Goal: Transaction & Acquisition: Book appointment/travel/reservation

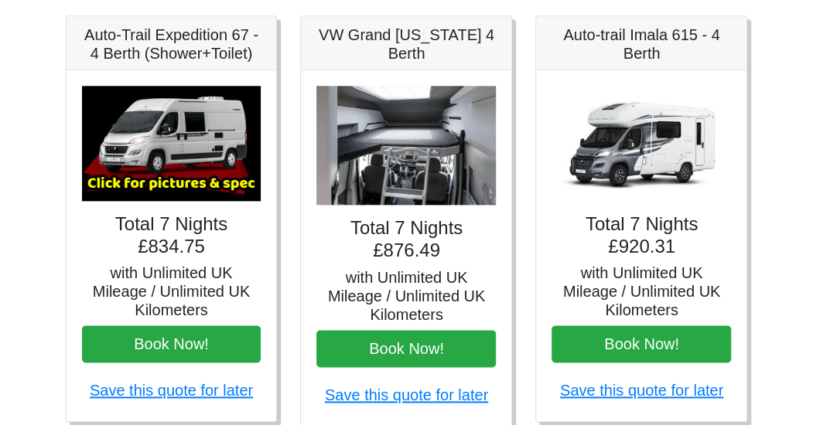
scroll to position [669, 0]
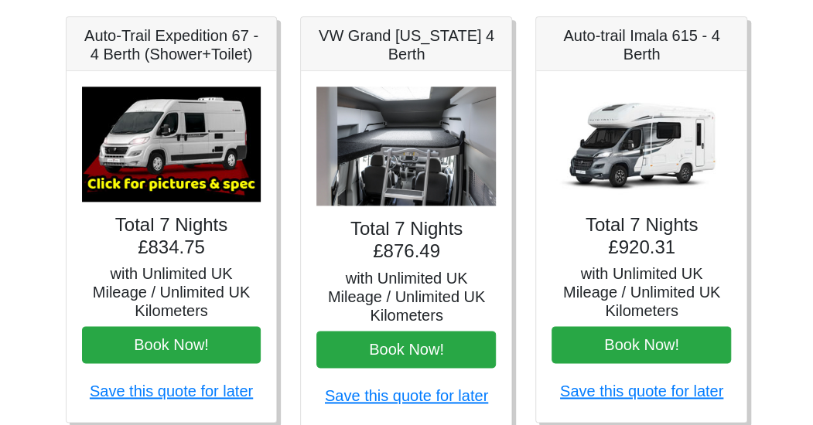
click at [648, 32] on h5 "Auto-trail Imala 615 - 4 Berth" at bounding box center [641, 44] width 179 height 37
click at [656, 154] on img at bounding box center [641, 144] width 179 height 115
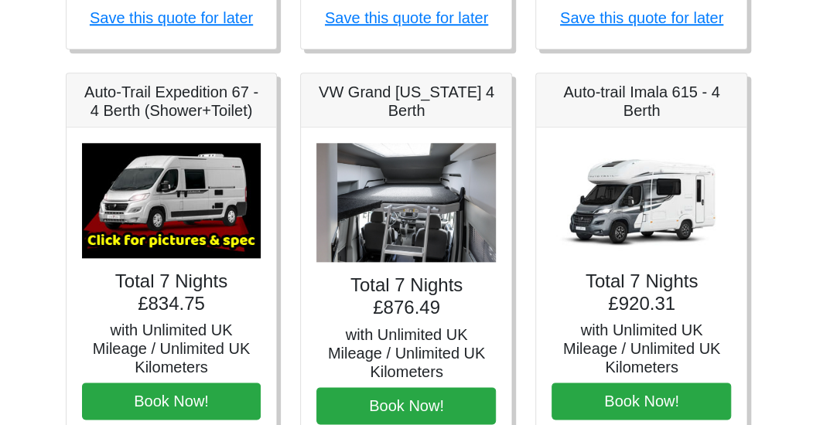
scroll to position [634, 0]
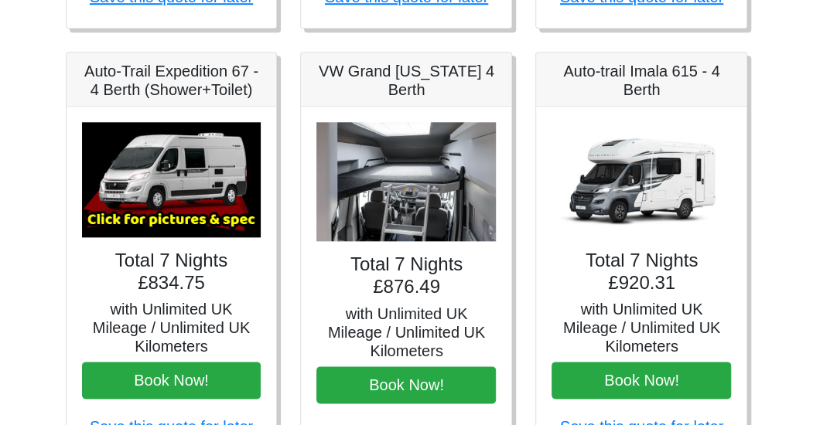
click at [631, 82] on h5 "Auto-trail Imala 615 - 4 Berth" at bounding box center [641, 80] width 179 height 37
click at [412, 79] on h5 "VW Grand California 4 Berth" at bounding box center [405, 80] width 179 height 37
click at [204, 79] on h5 "Auto-Trail Expedition 67 - 4 Berth (Shower+Toilet)" at bounding box center [171, 80] width 179 height 37
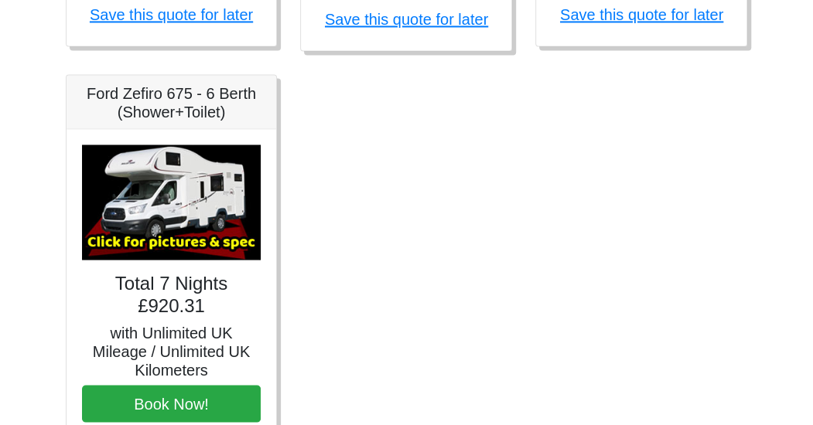
scroll to position [1047, 0]
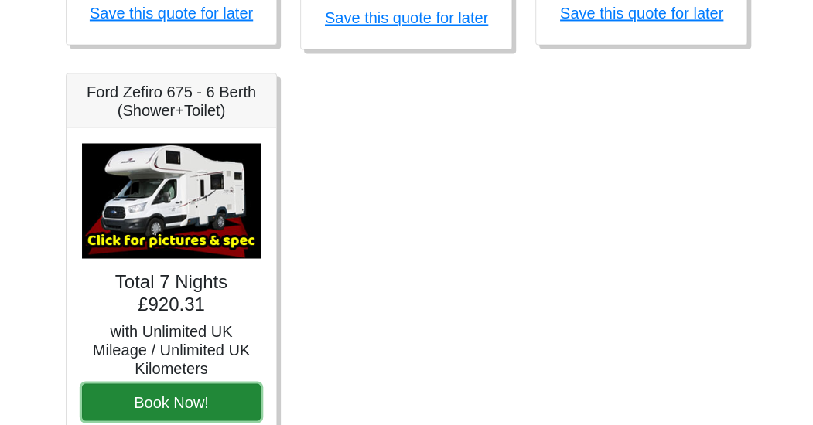
click at [183, 407] on button "Book Now!" at bounding box center [171, 402] width 179 height 37
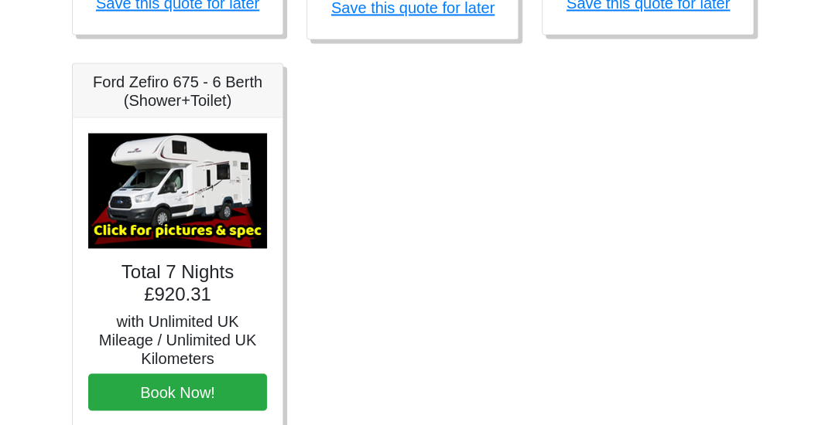
scroll to position [1060, 0]
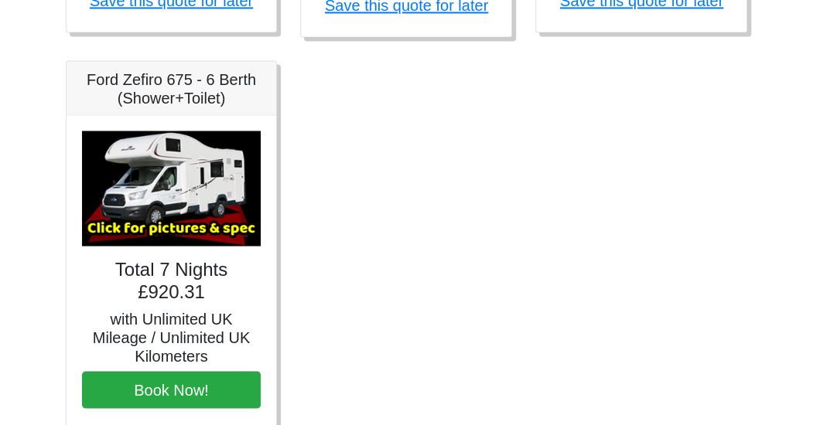
click at [198, 232] on img at bounding box center [171, 188] width 179 height 115
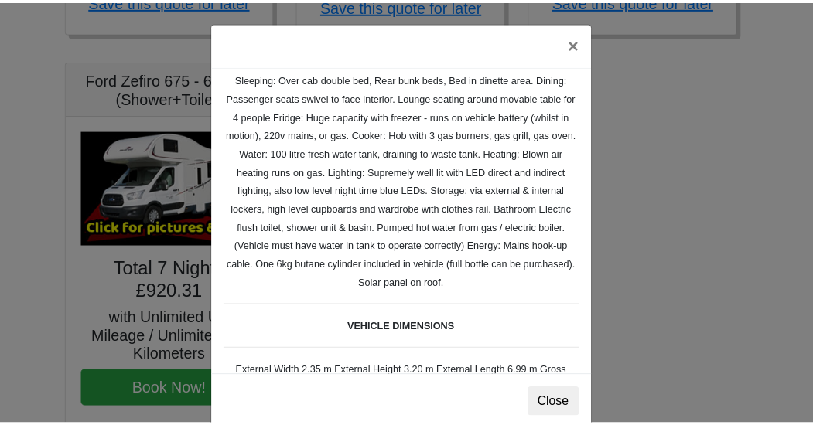
scroll to position [279, 0]
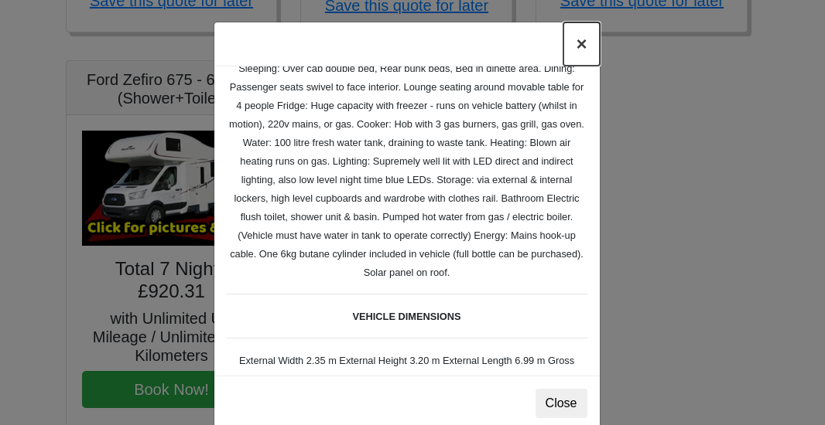
click at [579, 44] on button "×" at bounding box center [581, 43] width 36 height 43
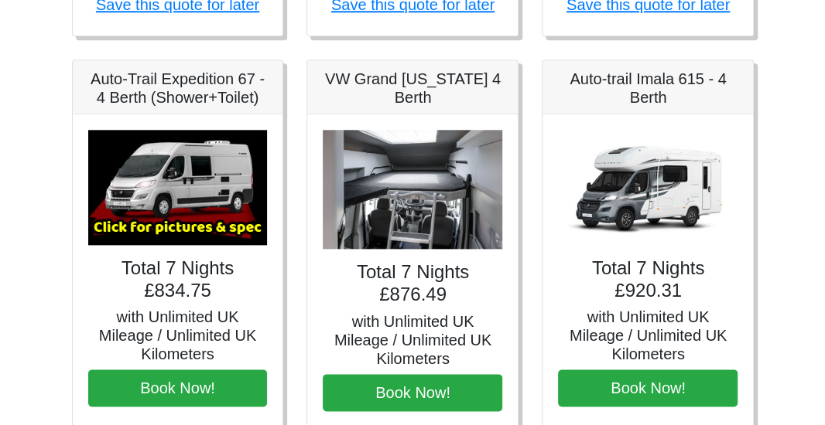
scroll to position [625, 0]
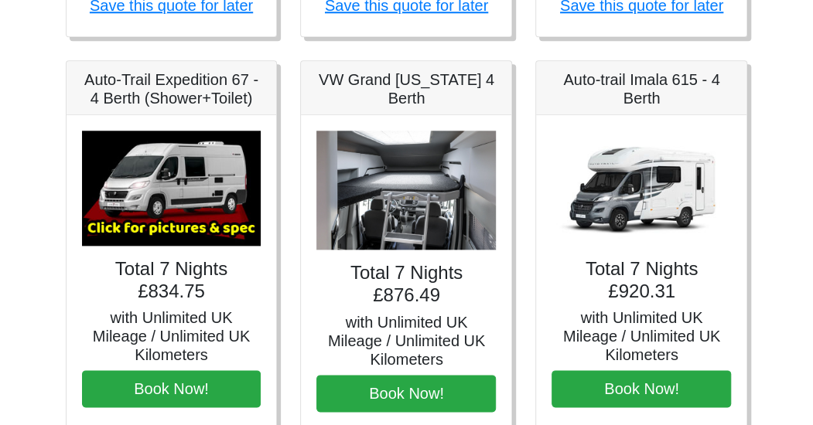
click at [152, 200] on img at bounding box center [171, 188] width 179 height 115
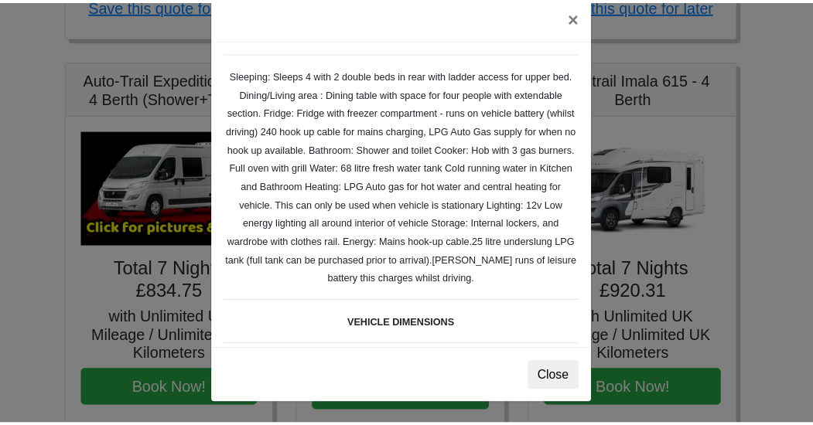
scroll to position [0, 0]
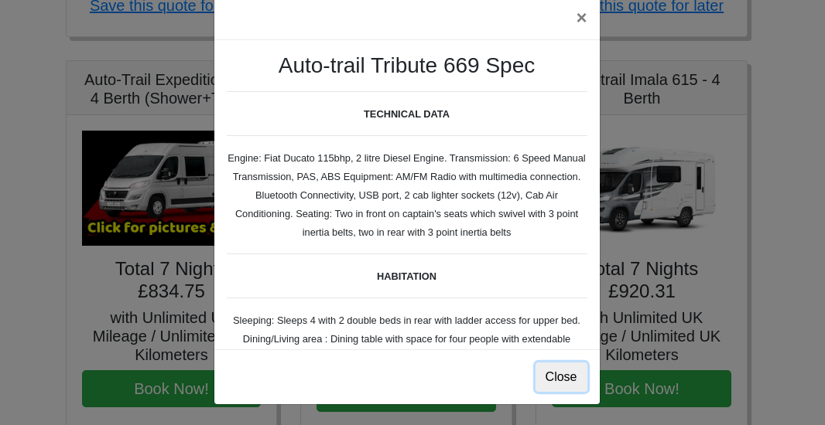
click at [559, 375] on button "Close" at bounding box center [561, 377] width 52 height 29
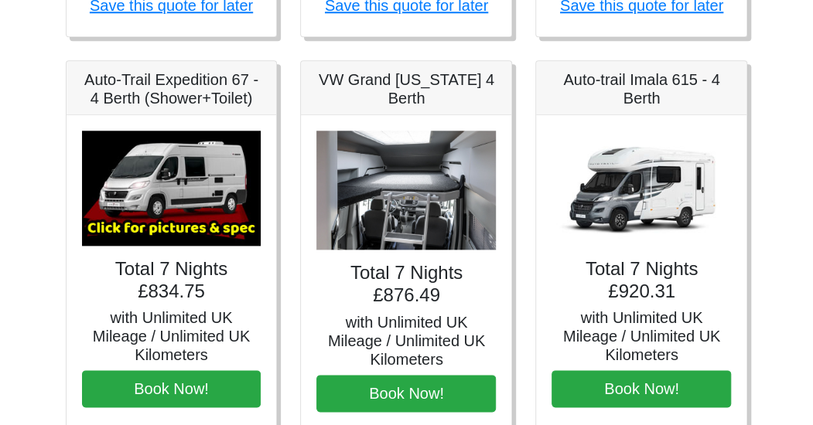
click at [467, 213] on img at bounding box center [405, 191] width 179 height 120
click at [425, 195] on img at bounding box center [405, 191] width 179 height 120
drag, startPoint x: 425, startPoint y: 195, endPoint x: 704, endPoint y: 207, distance: 279.5
click at [704, 207] on div "Fiat 500 3DR Manual Total 7 Nights £185.00 with Unlimited UK Mileage / Unlimite…" at bounding box center [407, 277] width 706 height 1297
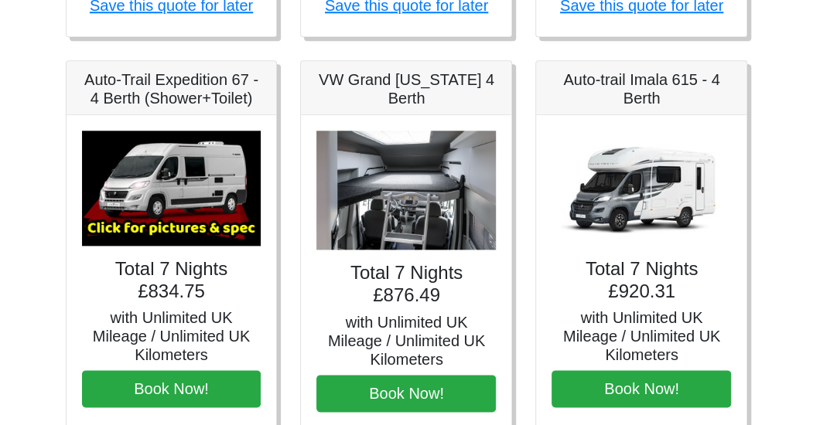
click at [644, 200] on img at bounding box center [641, 188] width 179 height 115
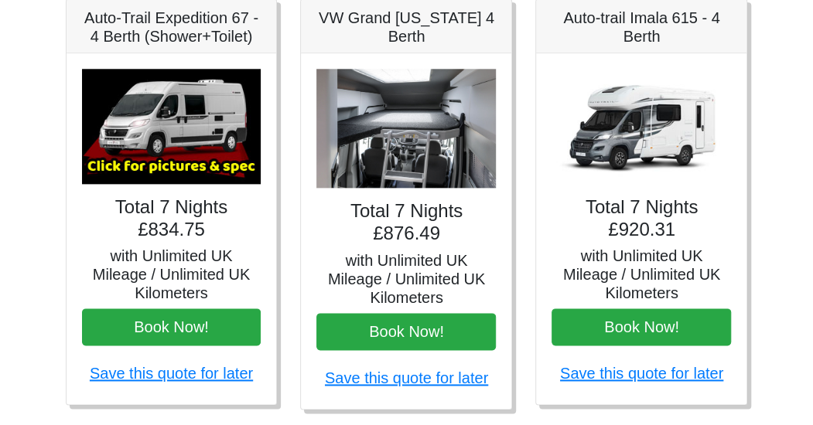
scroll to position [681, 0]
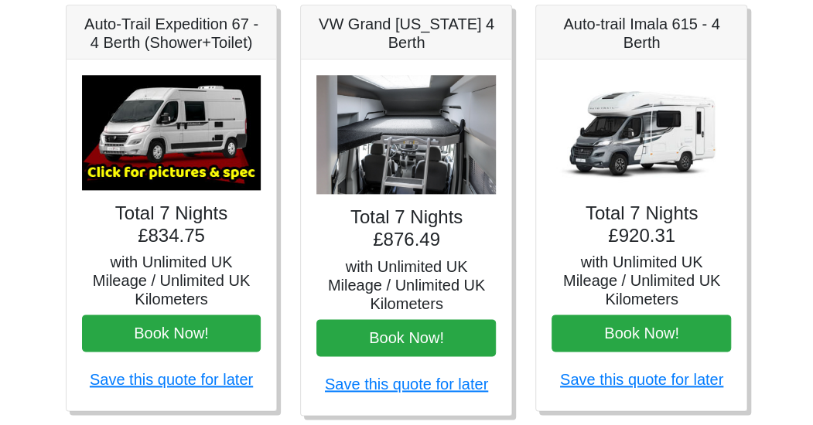
click at [641, 142] on img at bounding box center [641, 132] width 179 height 115
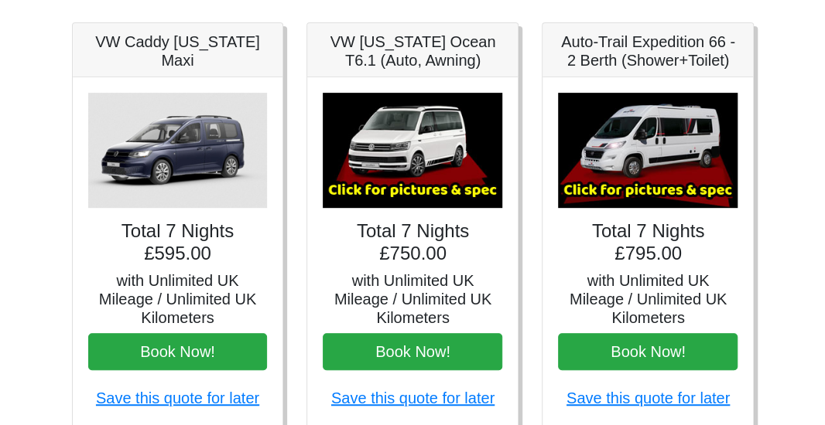
scroll to position [233, 0]
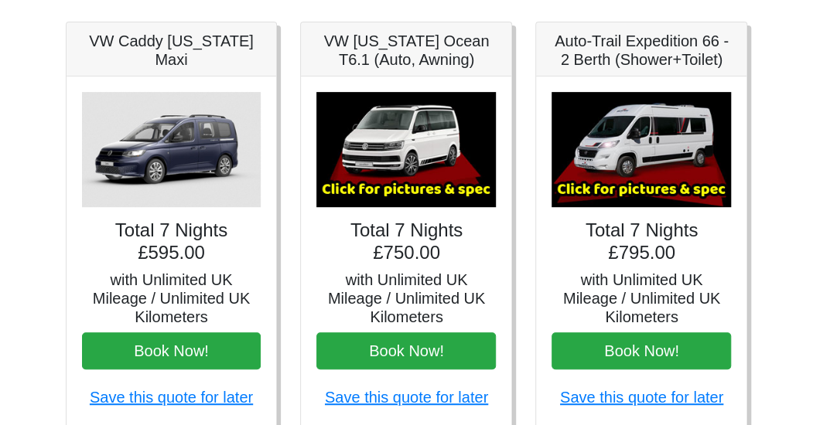
click at [410, 169] on img at bounding box center [405, 149] width 179 height 115
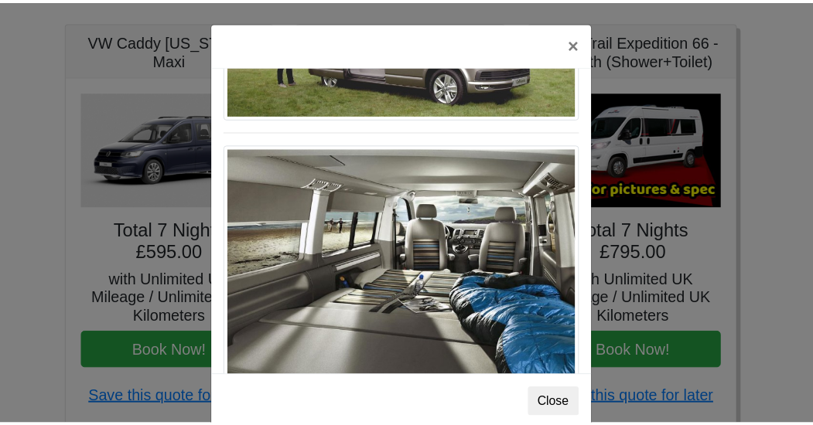
scroll to position [26, 0]
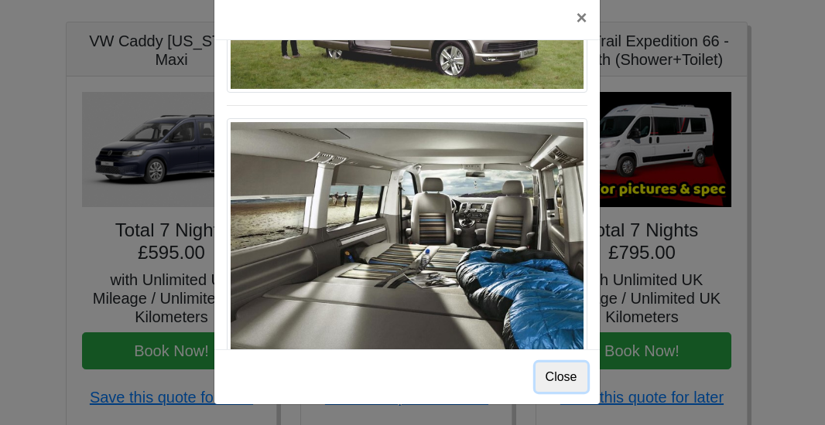
click at [565, 382] on button "Close" at bounding box center [561, 377] width 52 height 29
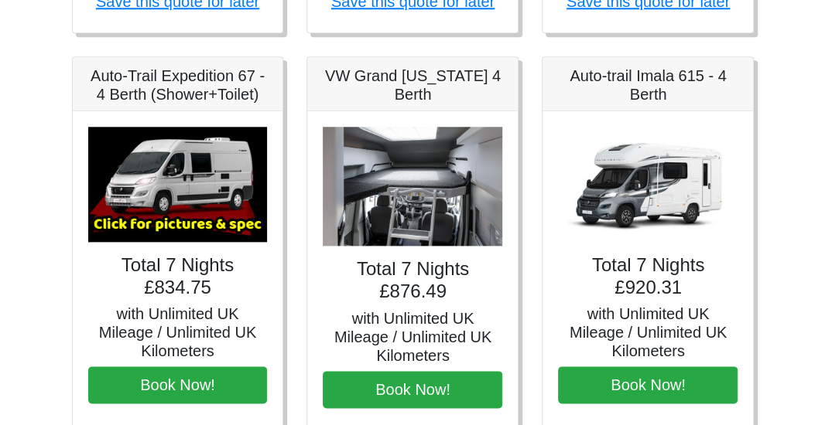
scroll to position [628, 0]
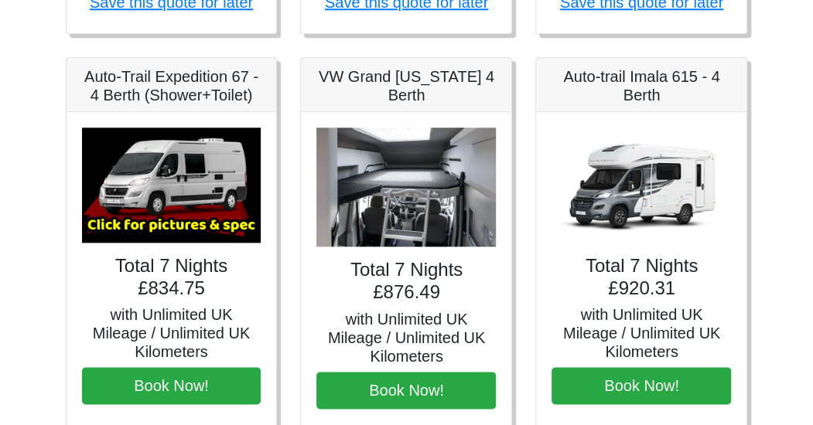
click at [159, 186] on img at bounding box center [171, 185] width 179 height 115
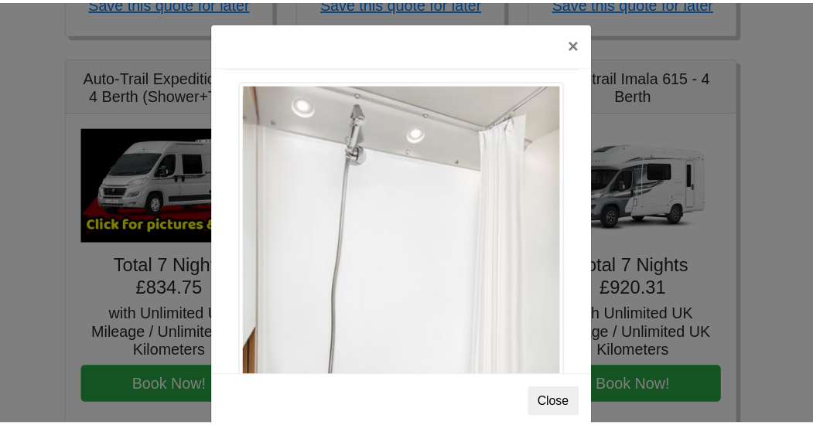
scroll to position [2090, 0]
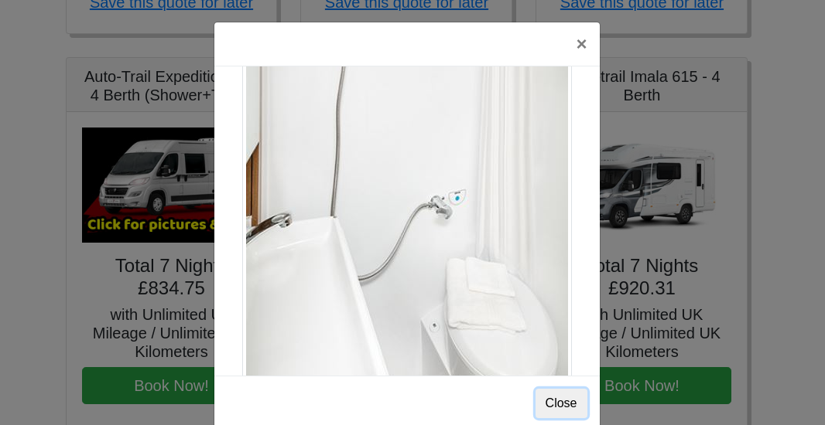
click at [546, 396] on button "Close" at bounding box center [561, 403] width 52 height 29
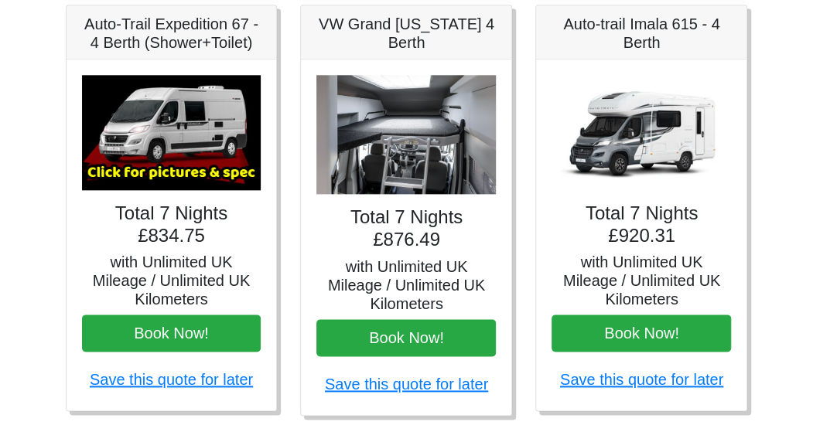
scroll to position [675, 0]
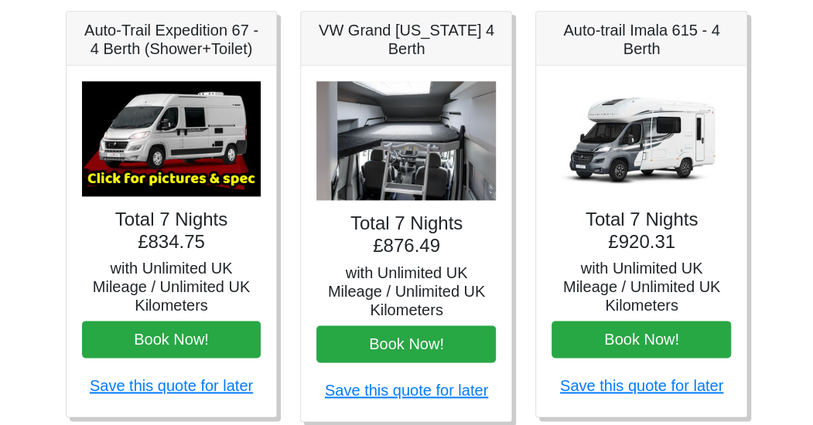
click at [384, 143] on img at bounding box center [405, 141] width 179 height 120
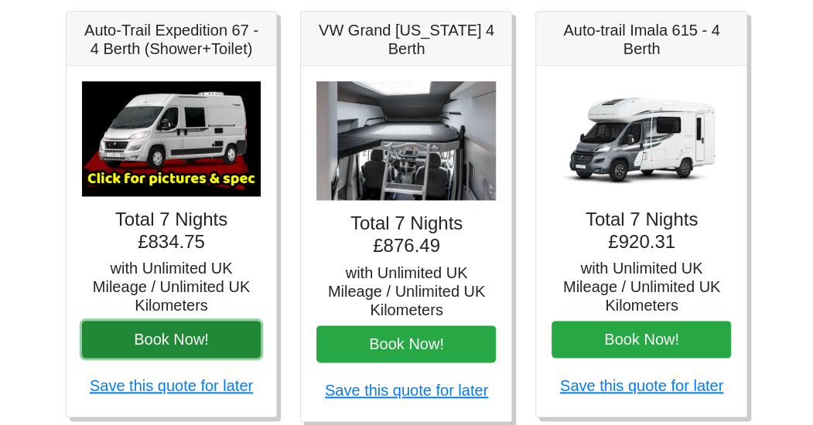
click at [177, 330] on button "Book Now!" at bounding box center [171, 339] width 179 height 37
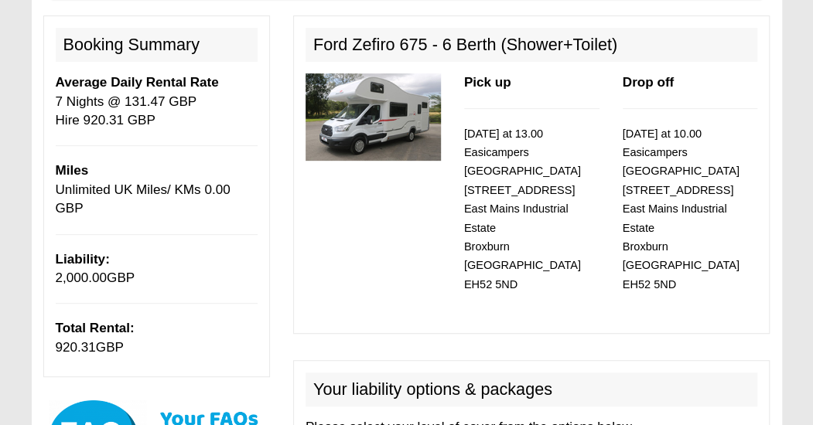
scroll to position [191, 0]
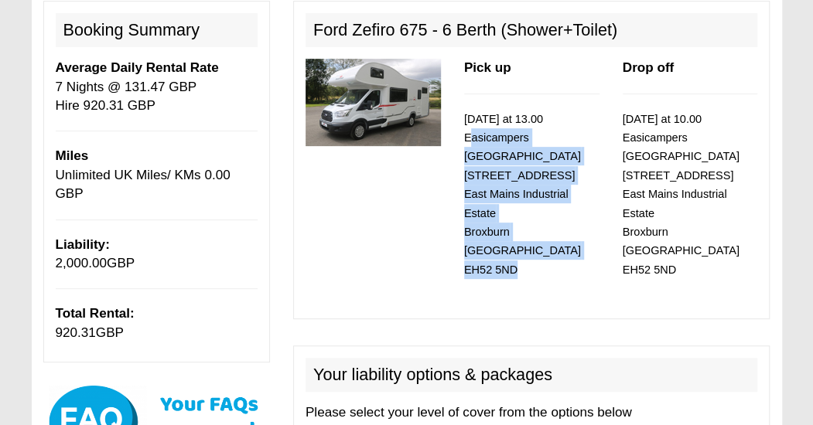
drag, startPoint x: 466, startPoint y: 136, endPoint x: 519, endPoint y: 248, distance: 124.2
click at [519, 248] on p "[DATE] at 13.00 Easicampers [GEOGRAPHIC_DATA] [STREET_ADDRESS]" at bounding box center [531, 195] width 135 height 170
copy small "Easicampers [GEOGRAPHIC_DATA] [STREET_ADDRESS]"
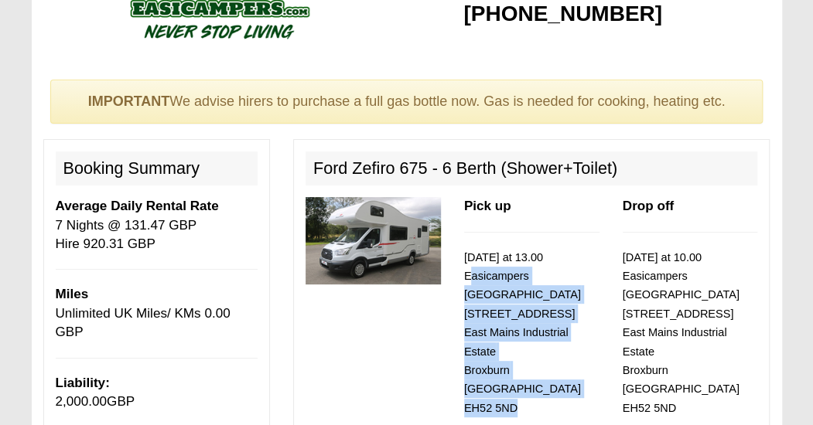
scroll to position [0, 0]
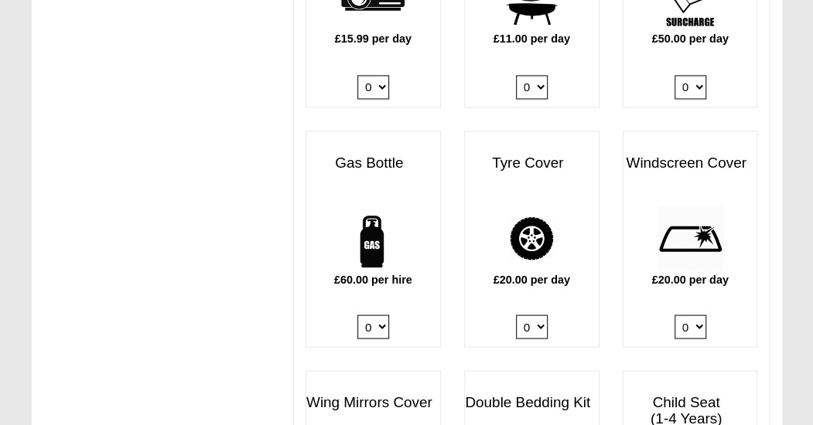
scroll to position [1108, 0]
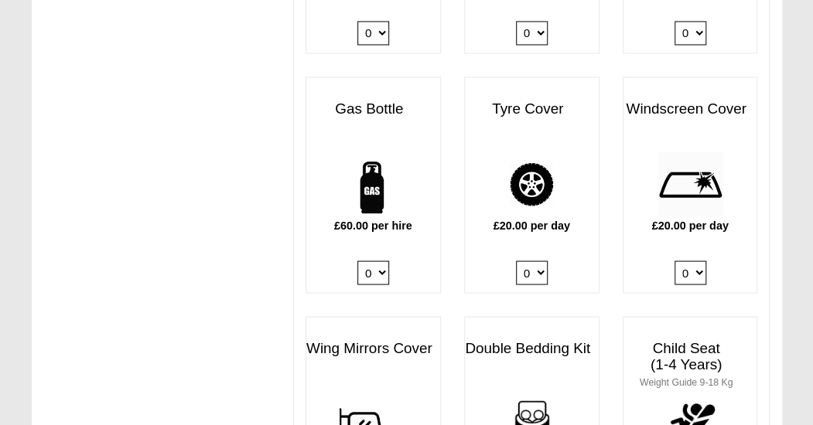
click at [361, 261] on select "0 1" at bounding box center [373, 273] width 32 height 24
select select "Gas Bottle x QTY 1 @ 60.00 GBP per hire."
click at [357, 261] on select "0 1" at bounding box center [373, 273] width 32 height 24
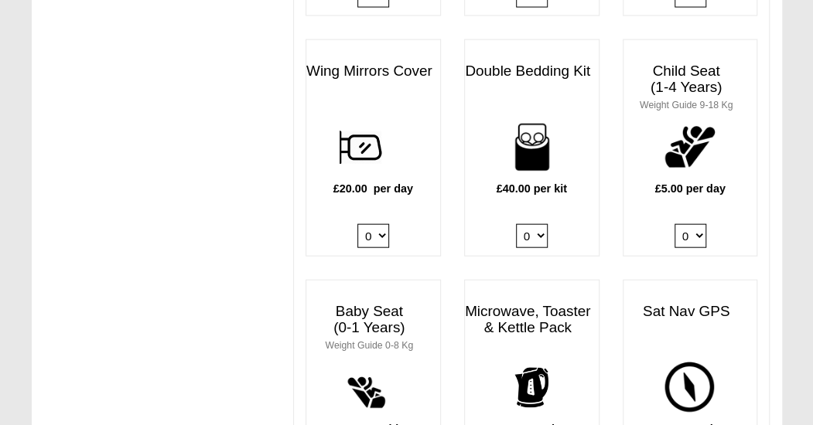
scroll to position [1388, 0]
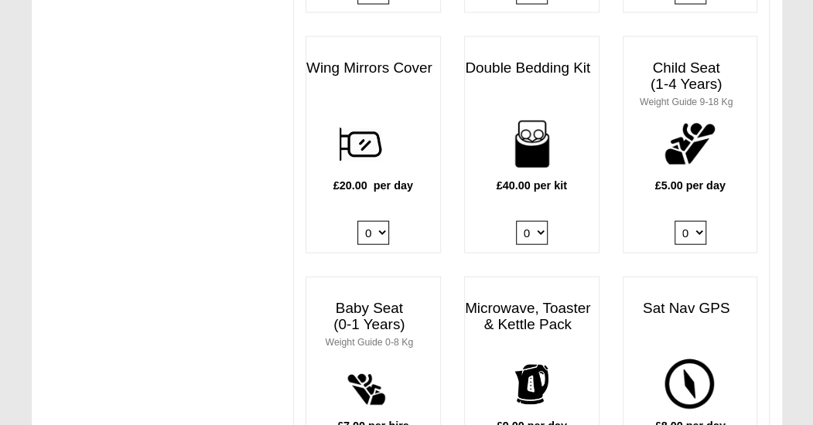
click at [538, 221] on select "0 1 2 3 4" at bounding box center [532, 233] width 32 height 24
select select "Double Bedding Kit x QTY 2 @ 40.00 GBP per kit."
click at [516, 221] on select "0 1 2 3 4" at bounding box center [532, 233] width 32 height 24
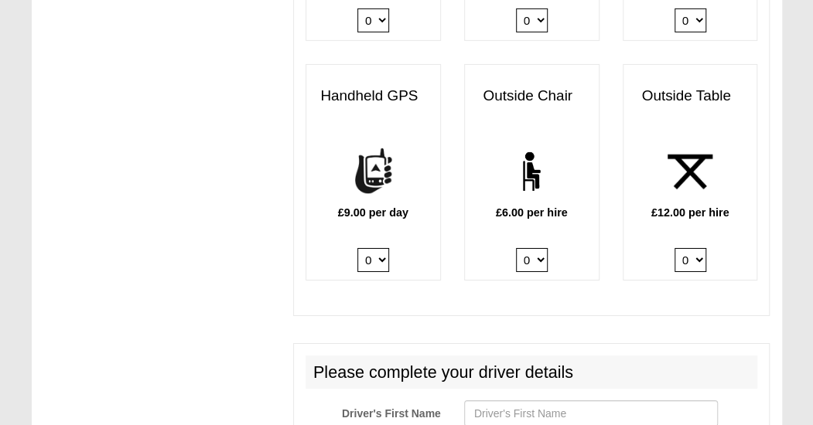
scroll to position [2091, 0]
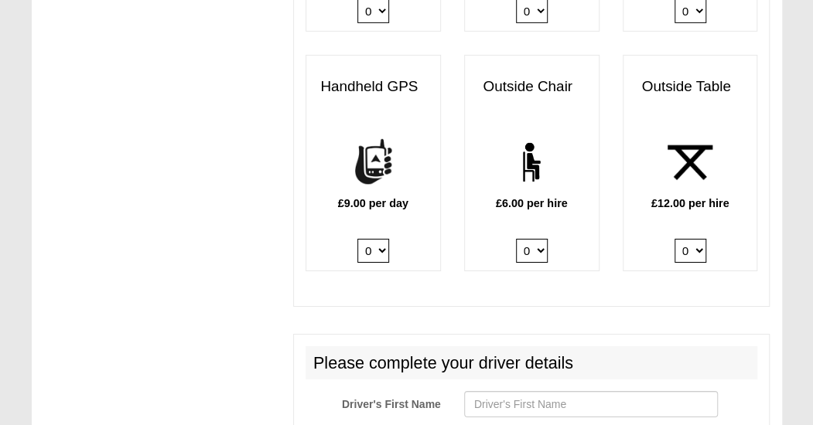
click at [533, 239] on select "0 1 2 3 4 5 6" at bounding box center [532, 251] width 32 height 24
select select "Outside Chair x QTY 2 @ 6.00 GBP per hire."
click at [516, 239] on select "0 1 2 3 4 5 6" at bounding box center [532, 251] width 32 height 24
click at [692, 239] on select "0 1 2" at bounding box center [691, 251] width 32 height 24
select select "Outside Table x QTY 1 @ 12.00 GBP per hire."
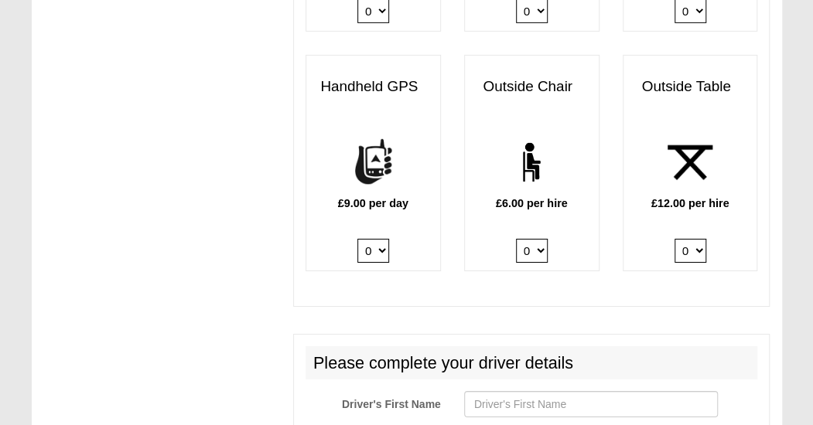
click at [675, 239] on select "0 1 2" at bounding box center [691, 251] width 32 height 24
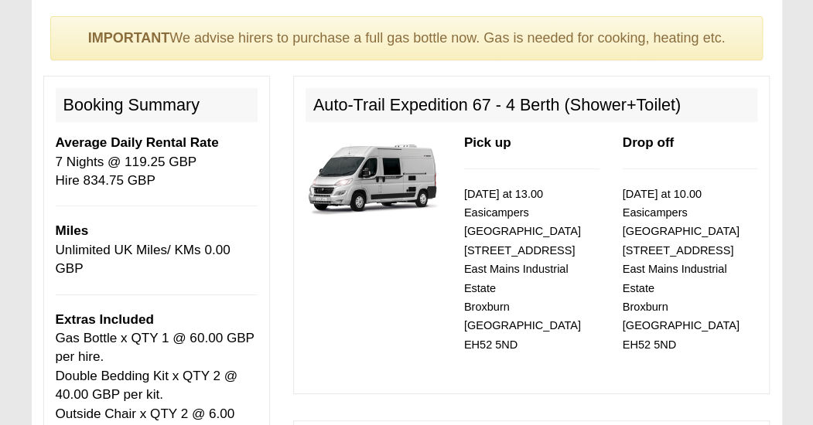
scroll to position [0, 0]
